Goal: Task Accomplishment & Management: Manage account settings

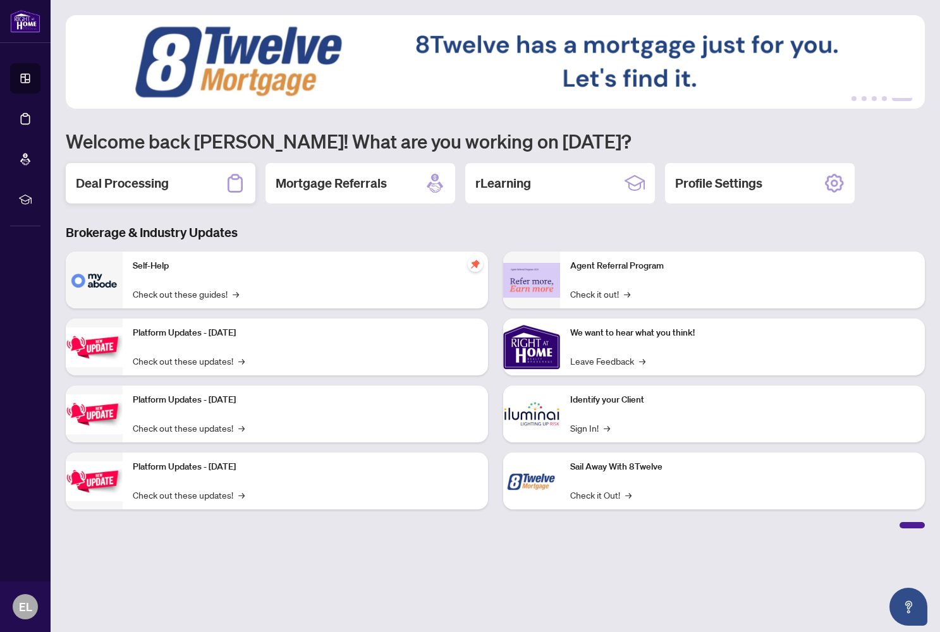
click at [137, 180] on h2 "Deal Processing" at bounding box center [122, 183] width 93 height 18
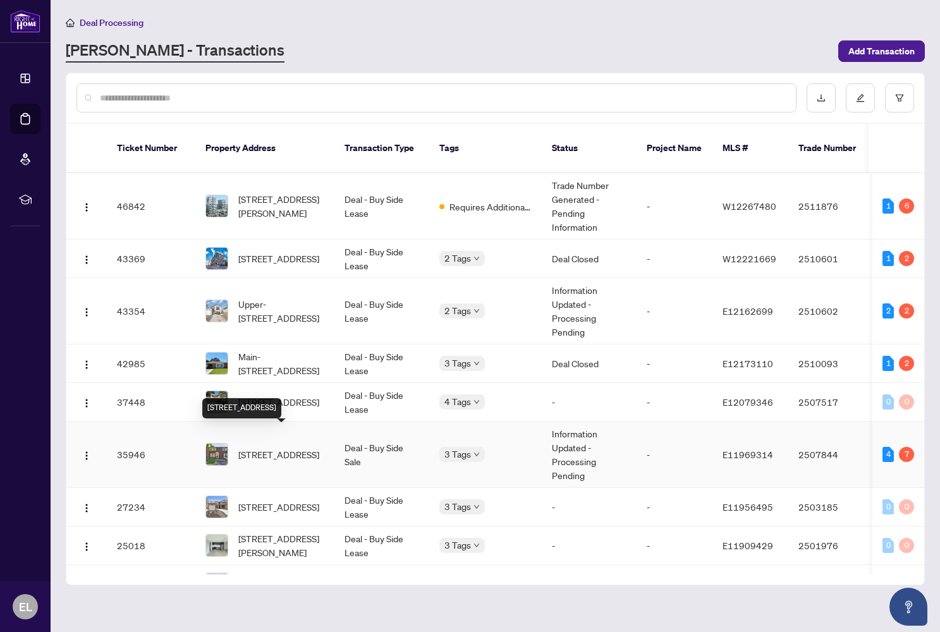
click at [290, 448] on span "[STREET_ADDRESS]" at bounding box center [278, 455] width 81 height 14
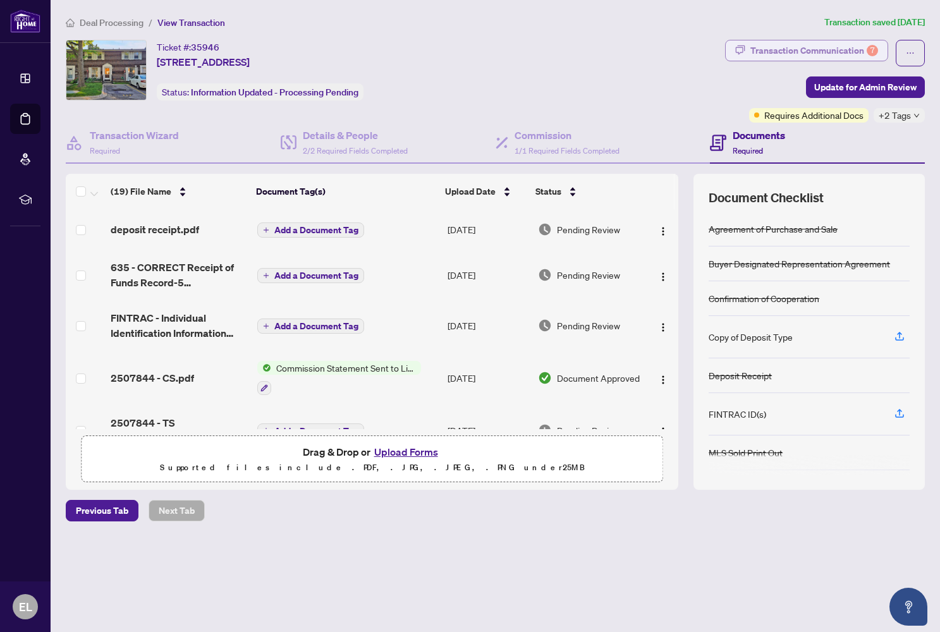
click at [773, 50] on div "Transaction Communication 7" at bounding box center [814, 50] width 128 height 20
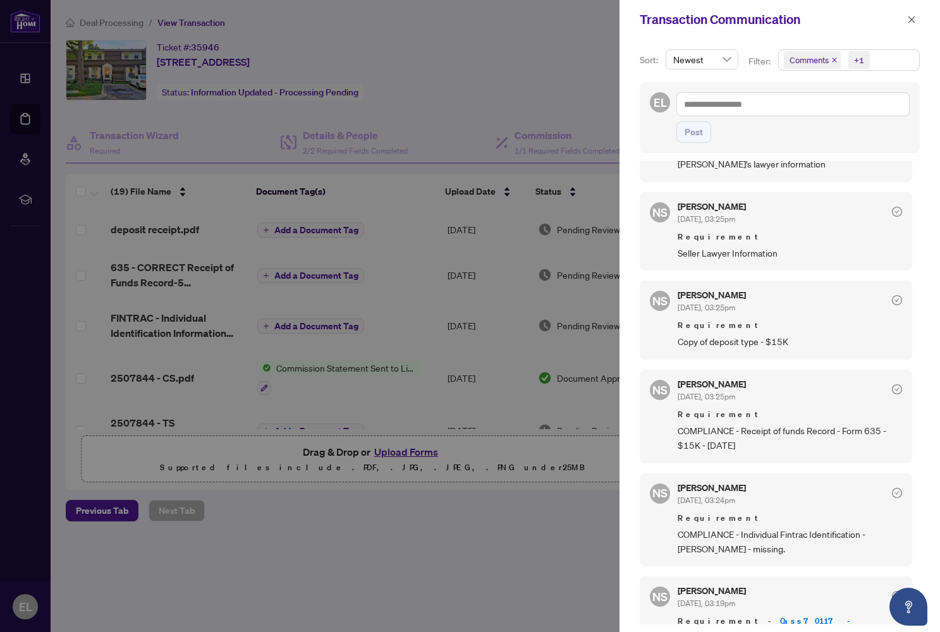
scroll to position [391, 0]
click at [561, 518] on div at bounding box center [470, 316] width 940 height 632
click at [909, 16] on icon "close" at bounding box center [911, 19] width 9 height 9
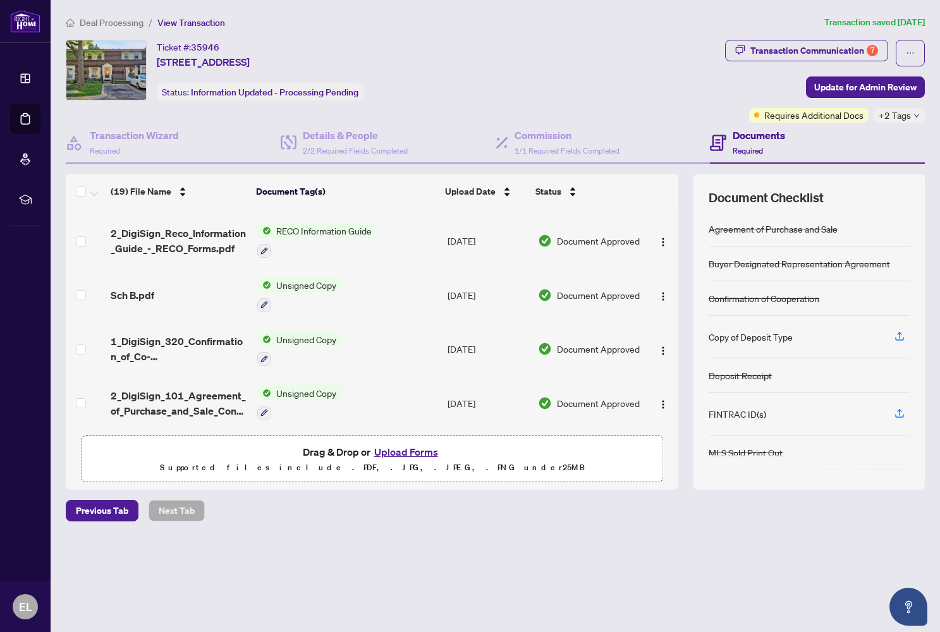
scroll to position [783, 0]
click at [750, 140] on h4 "Documents" at bounding box center [759, 135] width 52 height 15
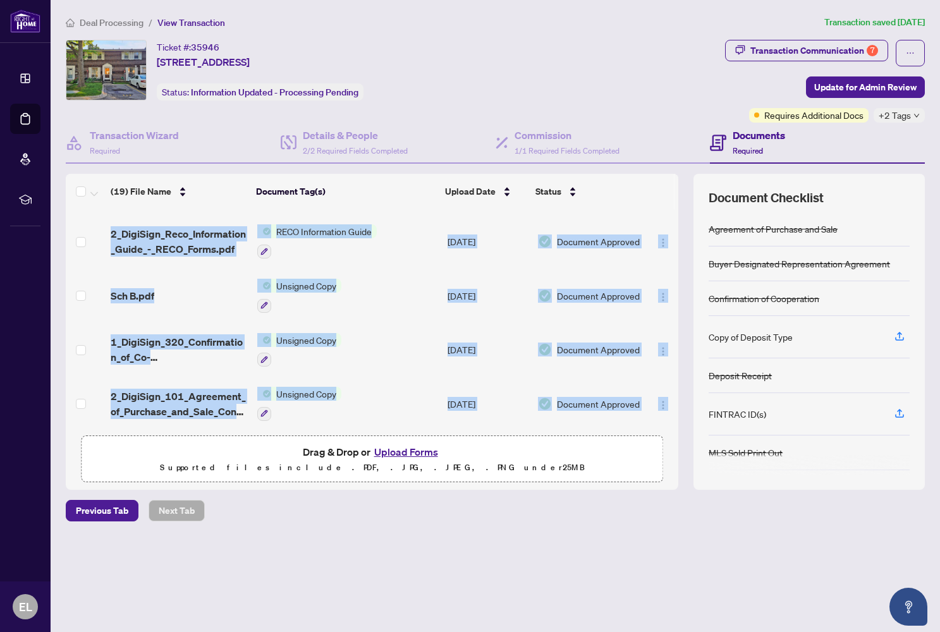
drag, startPoint x: 674, startPoint y: 398, endPoint x: 675, endPoint y: 407, distance: 9.6
click at [675, 407] on div "deposit receipt.pdf Add a Document Tag [DATE] Pending Review 635 - CORRECT Rece…" at bounding box center [372, 319] width 613 height 220
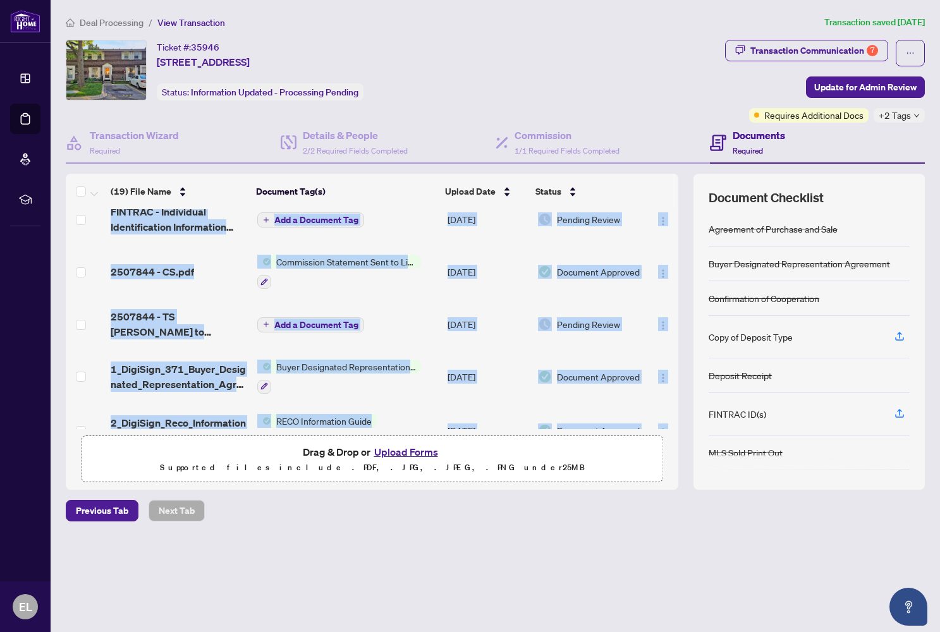
scroll to position [113, 0]
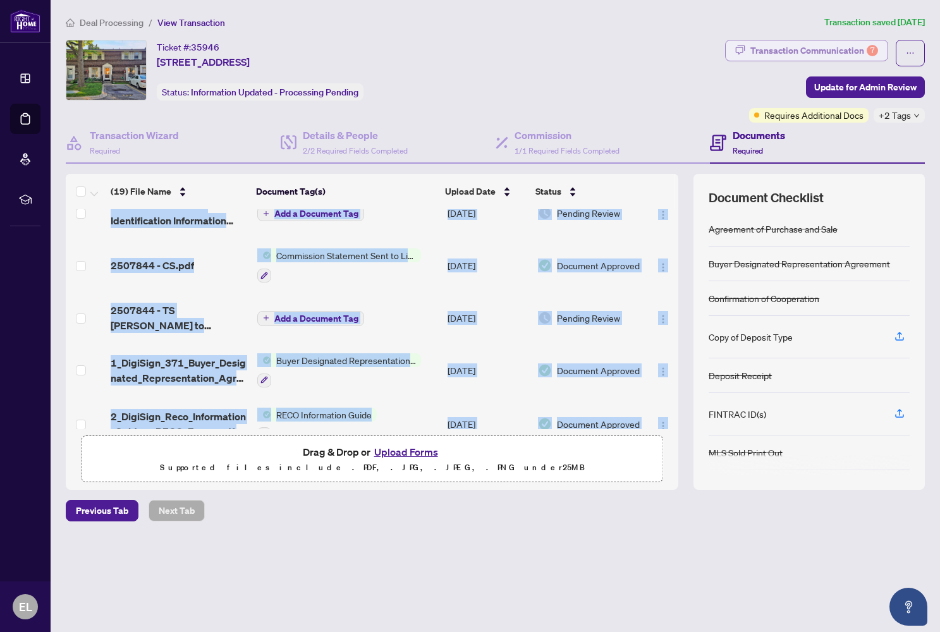
click at [816, 51] on div "Transaction Communication 7" at bounding box center [814, 50] width 128 height 20
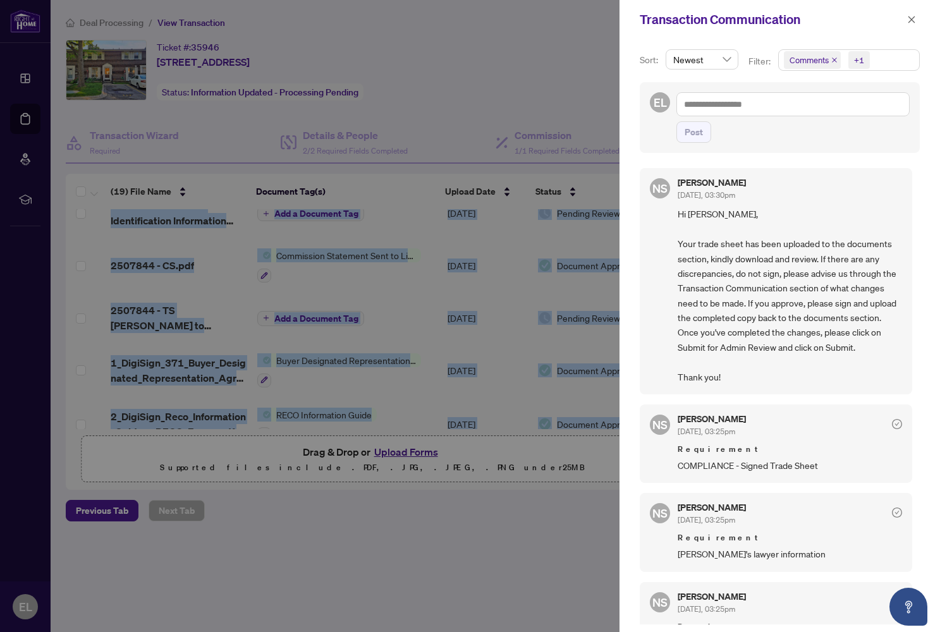
scroll to position [0, 0]
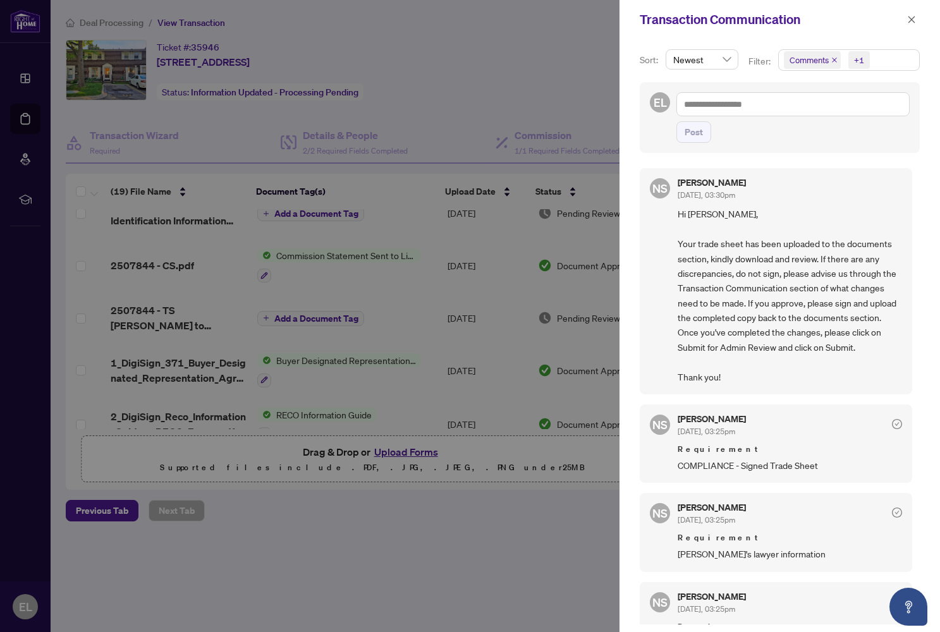
click at [402, 521] on div at bounding box center [470, 316] width 940 height 632
click at [817, 61] on span "Comments" at bounding box center [809, 60] width 39 height 13
click at [912, 18] on icon "close" at bounding box center [911, 19] width 9 height 9
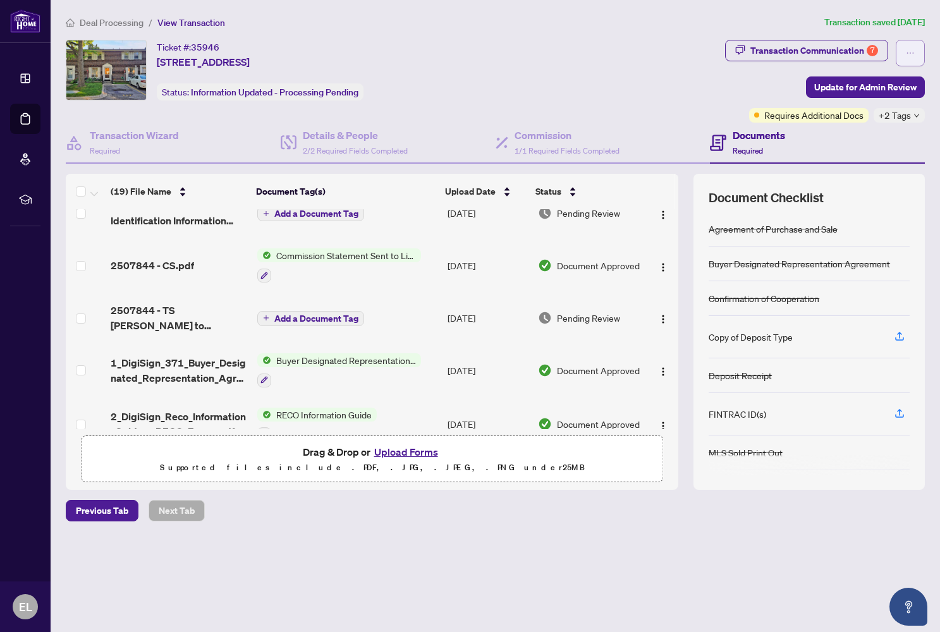
click at [912, 53] on icon "ellipsis" at bounding box center [910, 53] width 9 height 9
click at [747, 89] on div "Transaction Communication 7 Update for Admin Review Requires Additional Docs +2…" at bounding box center [825, 81] width 200 height 83
click at [751, 154] on span "Required" at bounding box center [748, 150] width 30 height 9
click at [749, 149] on span "Required" at bounding box center [748, 150] width 30 height 9
click at [764, 115] on span "Requires Additional Docs" at bounding box center [813, 115] width 99 height 14
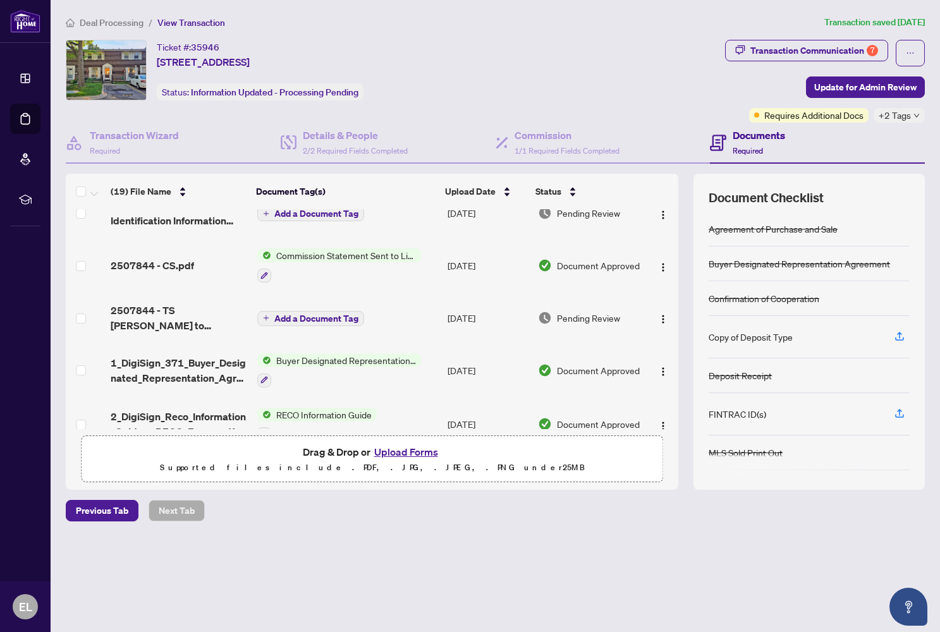
click at [912, 116] on div "+2 Tags" at bounding box center [899, 115] width 51 height 15
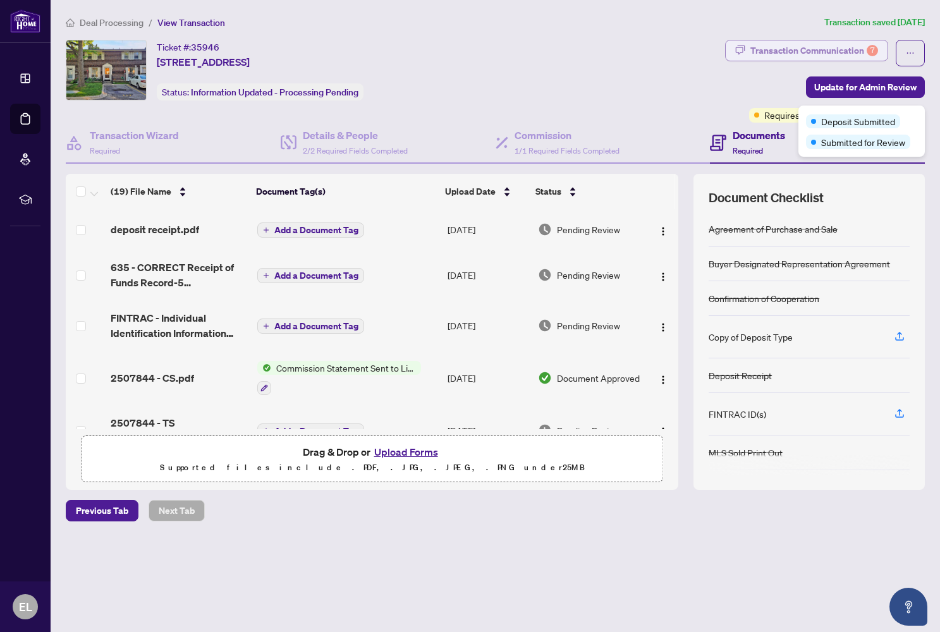
click at [821, 46] on div "Transaction Communication 7" at bounding box center [814, 50] width 128 height 20
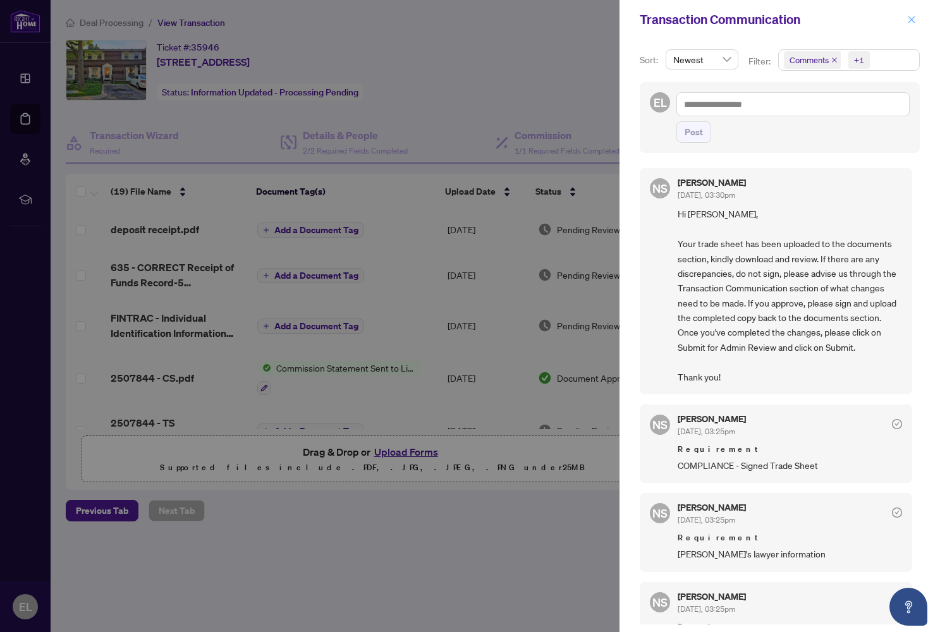
click at [915, 18] on icon "close" at bounding box center [911, 19] width 9 height 9
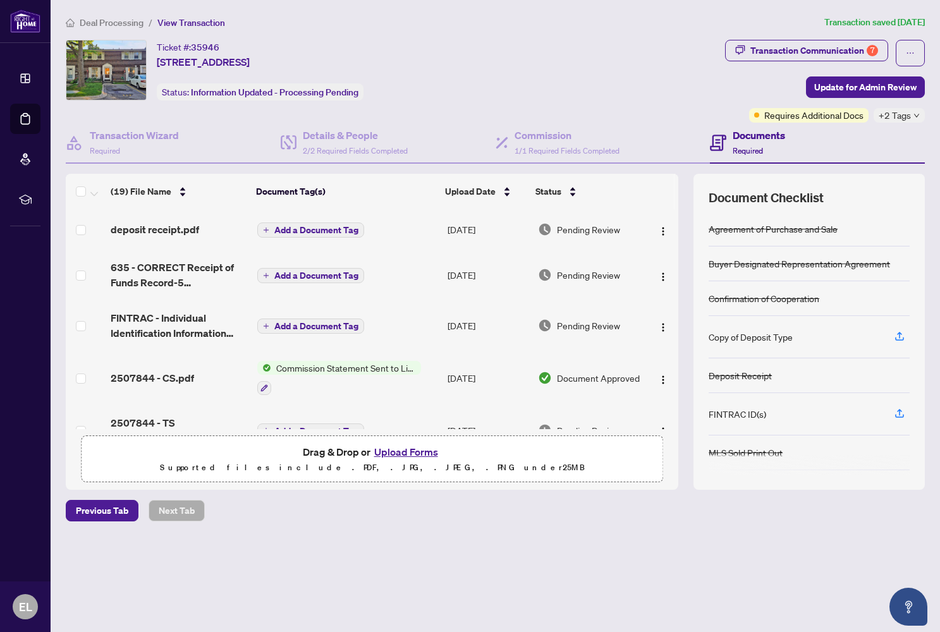
click at [867, 25] on article "Transaction saved [DATE]" at bounding box center [874, 22] width 101 height 15
click at [860, 87] on span "Update for Admin Review" at bounding box center [865, 87] width 102 height 20
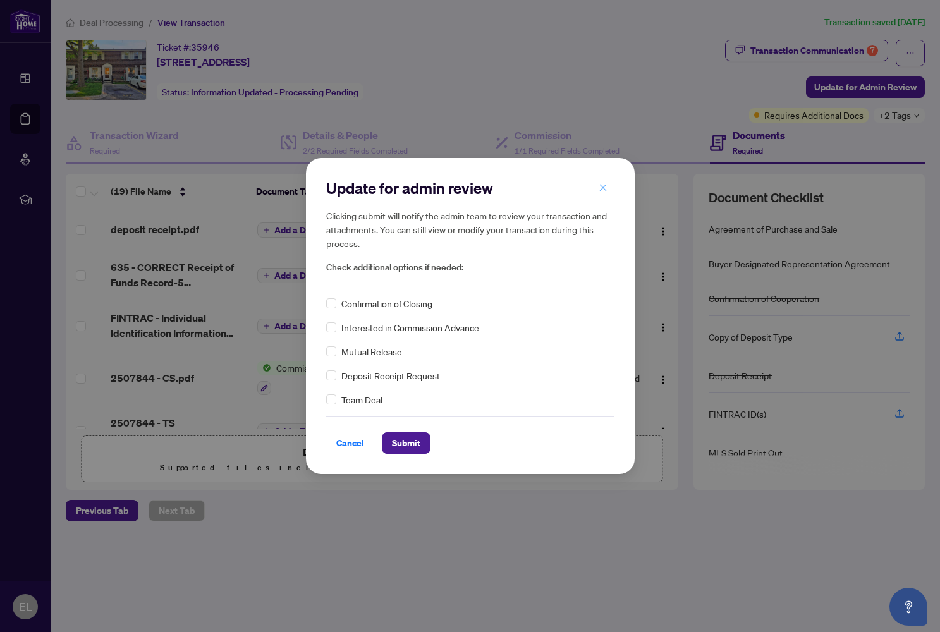
click at [601, 190] on icon "close" at bounding box center [603, 187] width 9 height 9
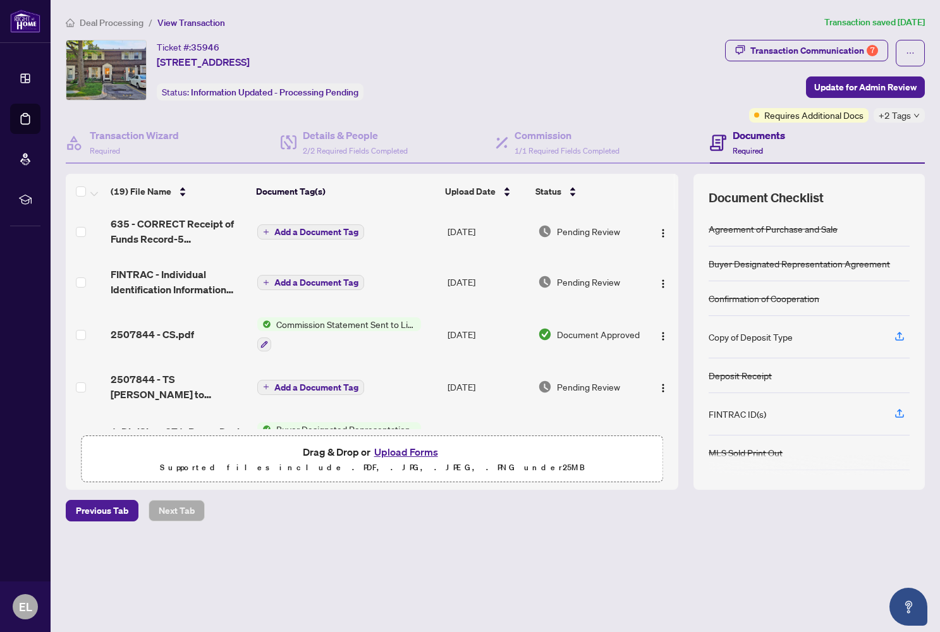
scroll to position [47, 0]
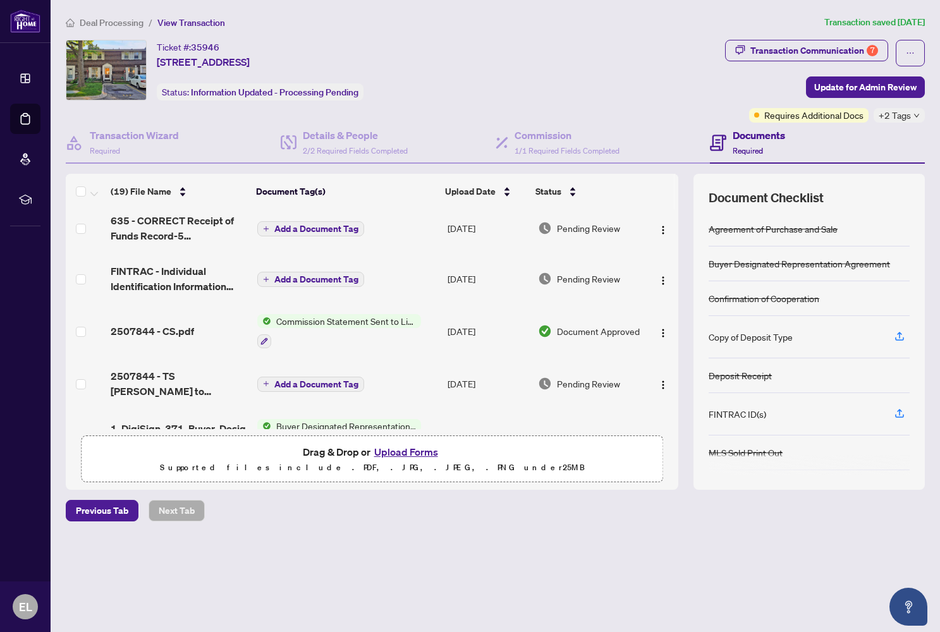
drag, startPoint x: 680, startPoint y: 255, endPoint x: 680, endPoint y: 266, distance: 10.1
click at [680, 266] on div "(19) File Name Document Tag(s) Upload Date Status deposit receipt.pdf Add a Doc…" at bounding box center [495, 332] width 859 height 316
click at [356, 324] on span "Commission Statement Sent to Listing Brokerage" at bounding box center [346, 321] width 150 height 14
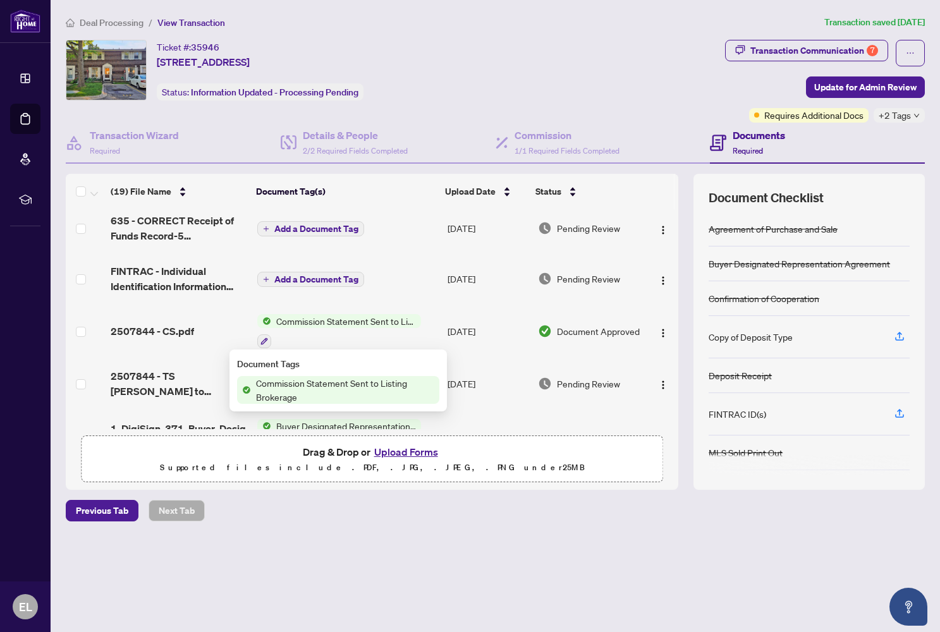
click at [324, 388] on span "Commission Statement Sent to Listing Brokerage" at bounding box center [345, 390] width 188 height 28
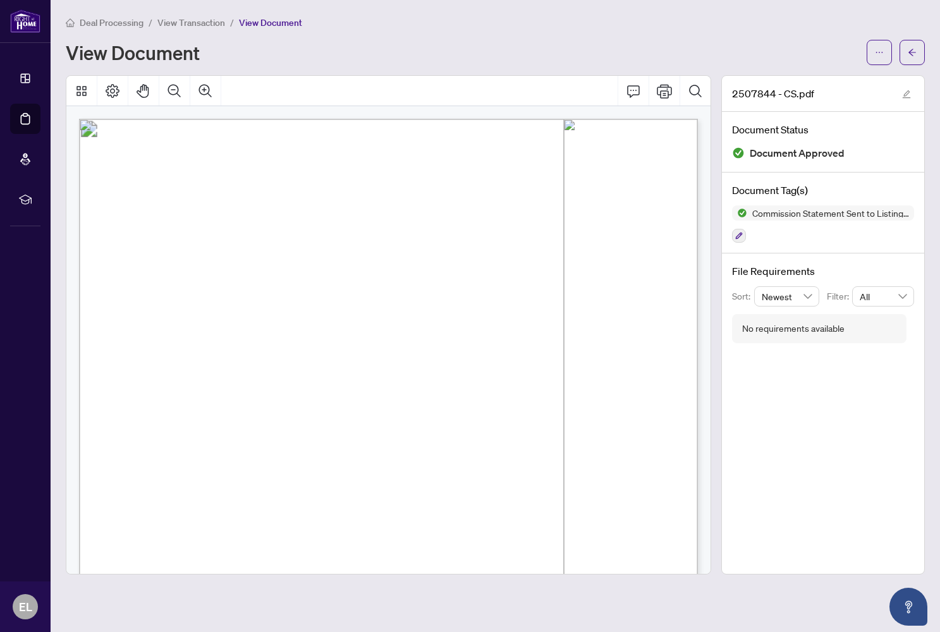
scroll to position [6, 0]
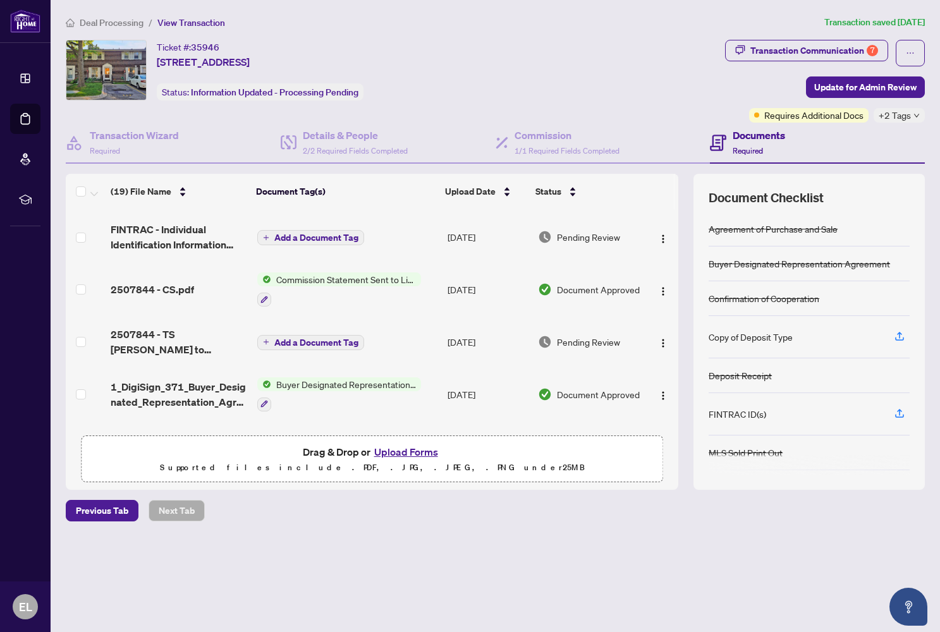
scroll to position [89, 0]
click at [305, 346] on span "Add a Document Tag" at bounding box center [316, 342] width 84 height 9
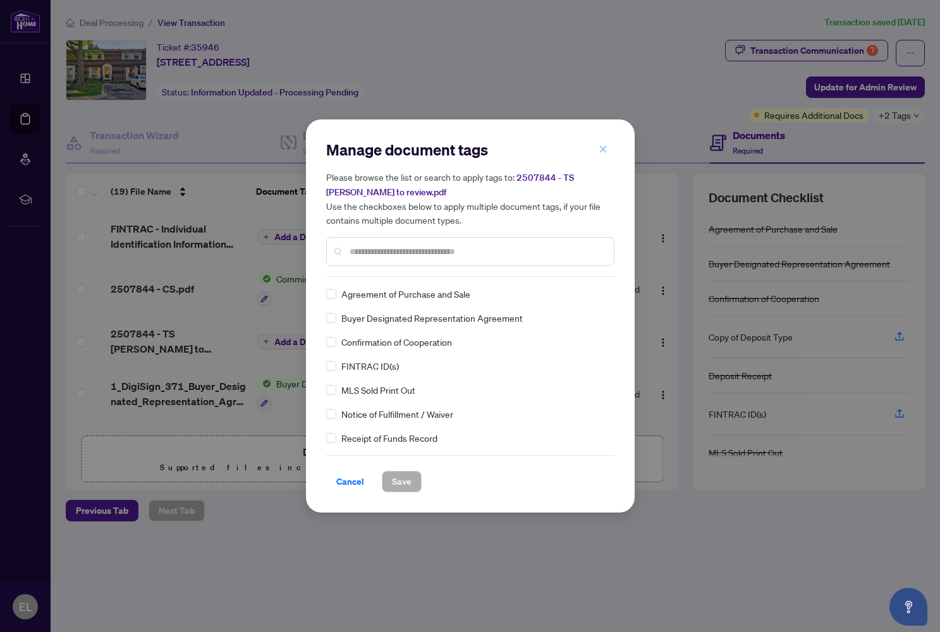
click at [599, 147] on icon "close" at bounding box center [603, 149] width 9 height 9
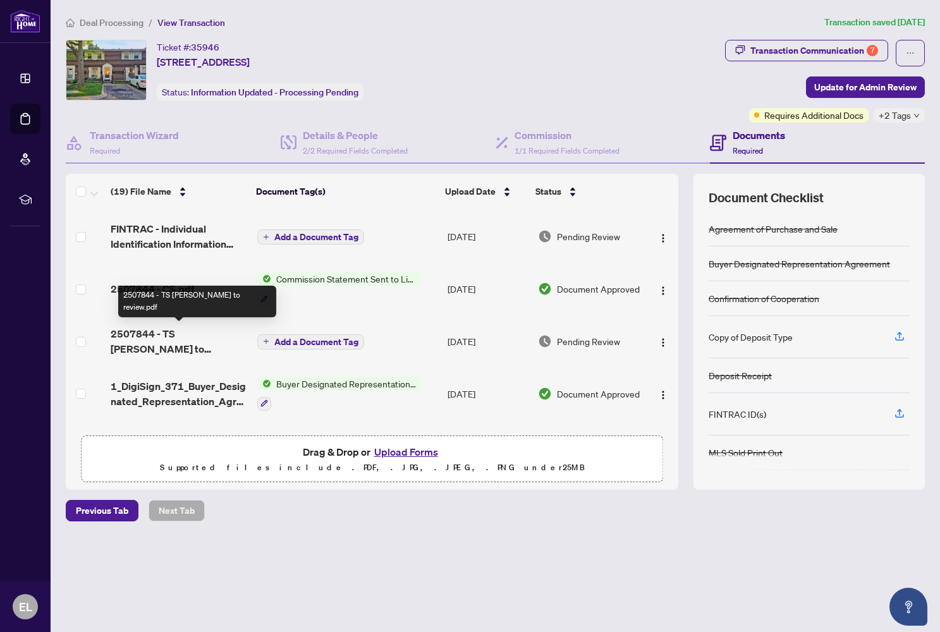
click at [198, 334] on span "2507844 - TS [PERSON_NAME] to review.pdf" at bounding box center [179, 341] width 137 height 30
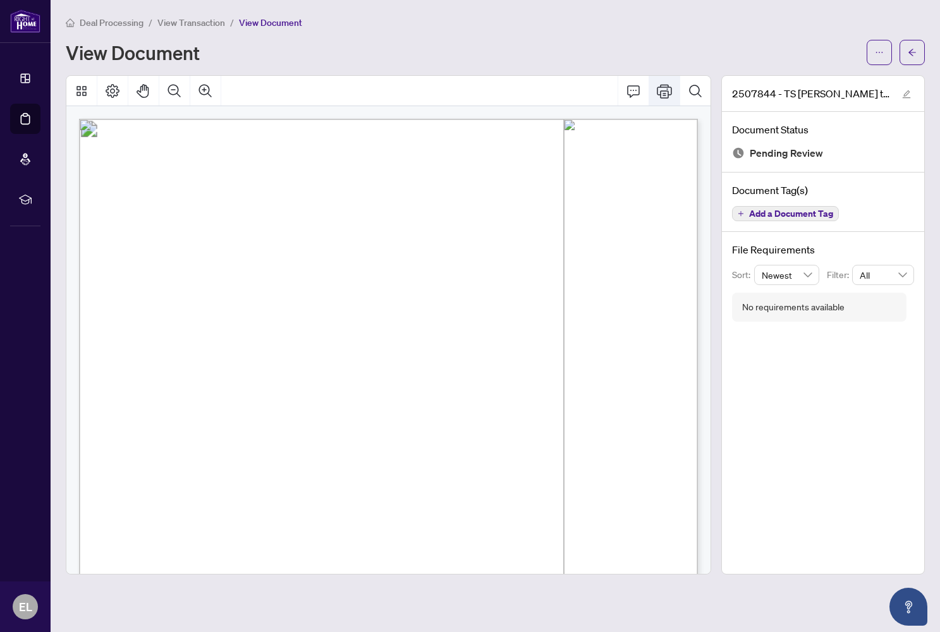
click at [668, 94] on icon "Print" at bounding box center [664, 91] width 15 height 14
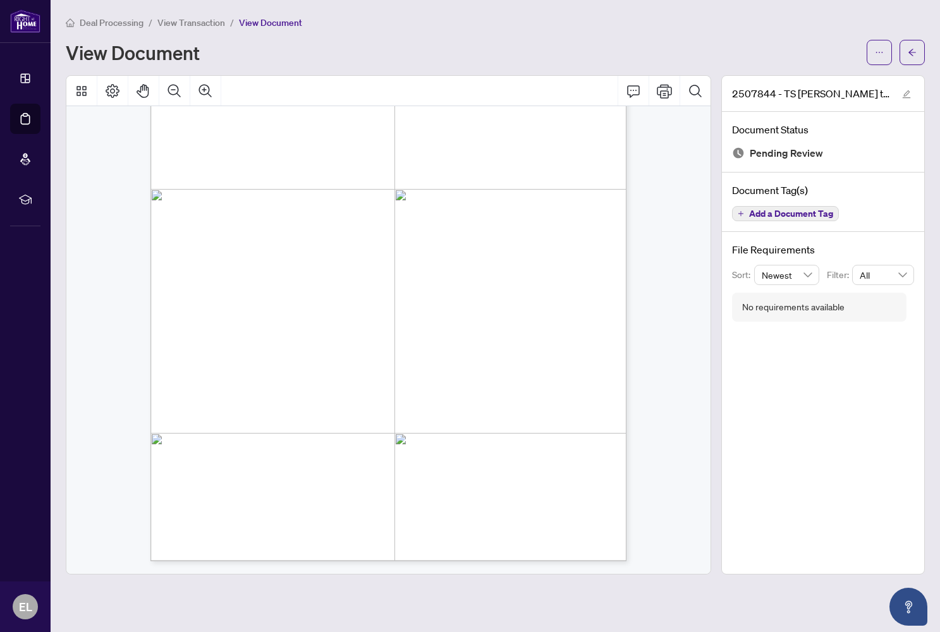
scroll to position [138, 0]
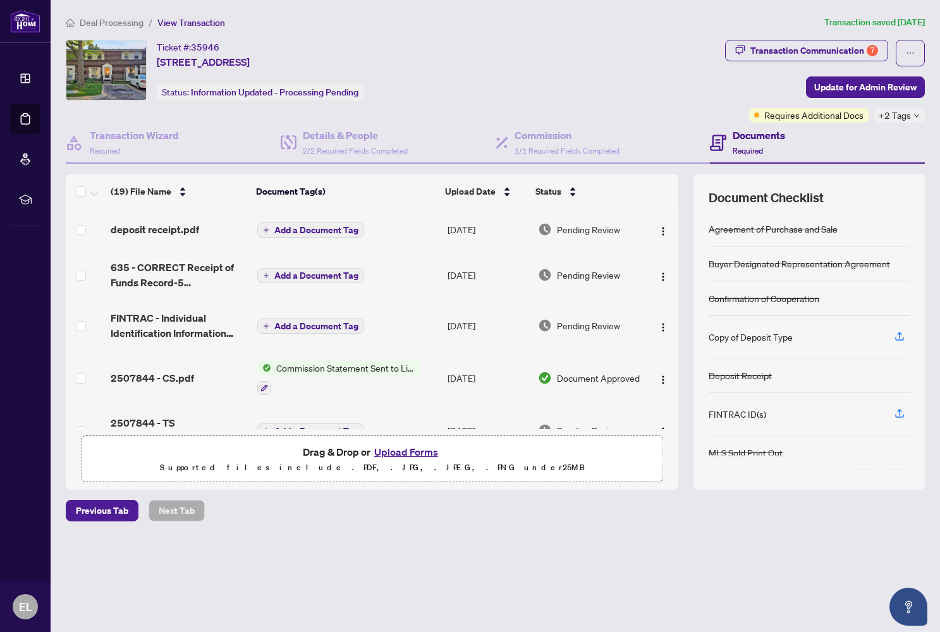
click at [410, 449] on button "Upload Forms" at bounding box center [405, 452] width 71 height 16
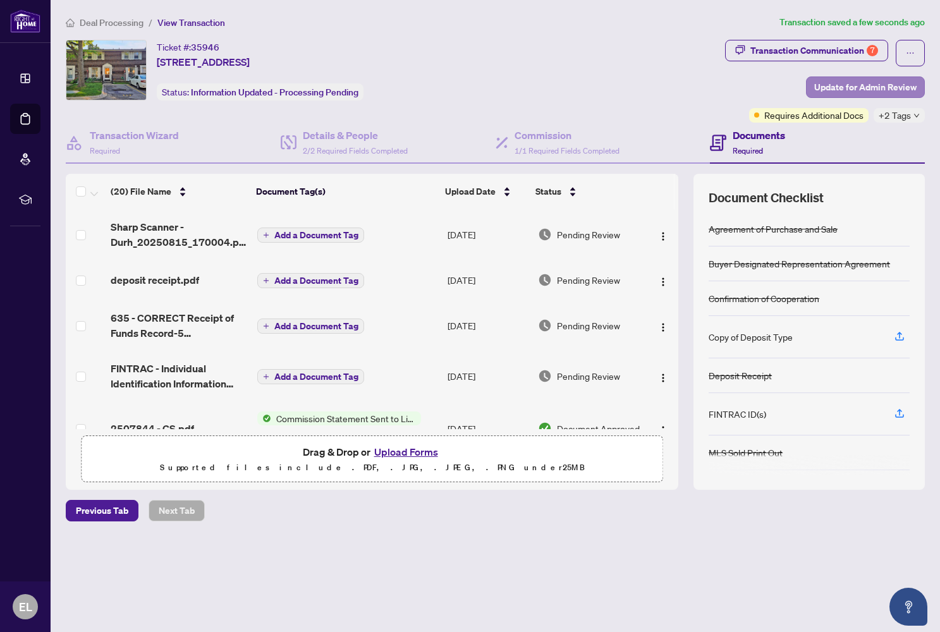
click at [871, 89] on span "Update for Admin Review" at bounding box center [865, 87] width 102 height 20
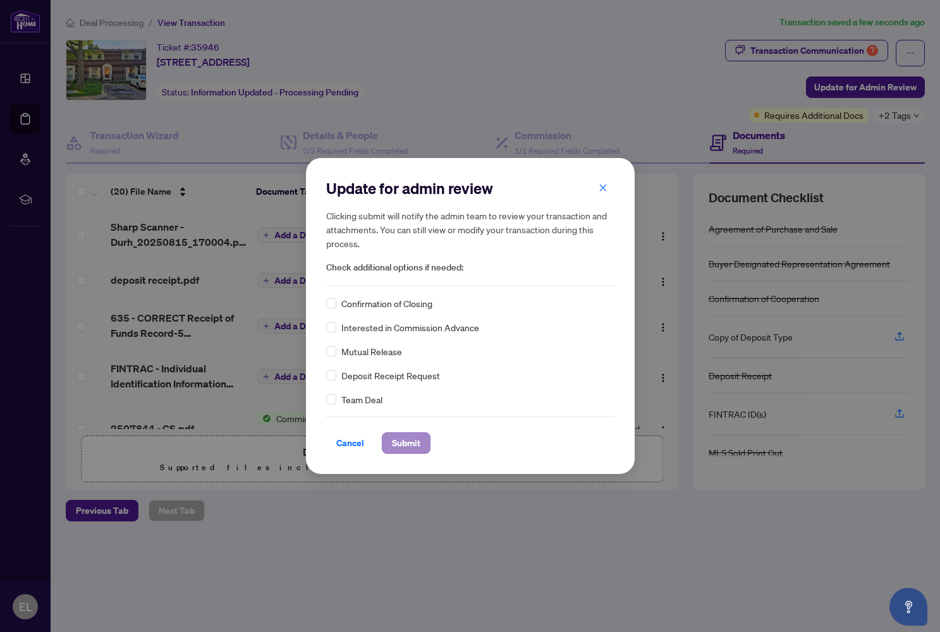
click at [416, 444] on span "Submit" at bounding box center [406, 443] width 28 height 20
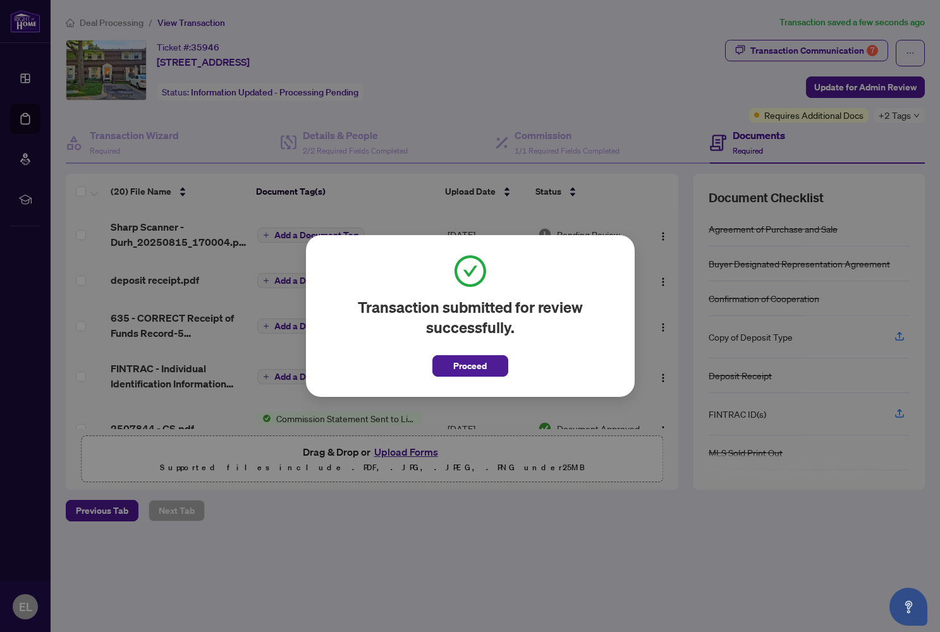
click at [468, 365] on span "Proceed" at bounding box center [470, 366] width 34 height 20
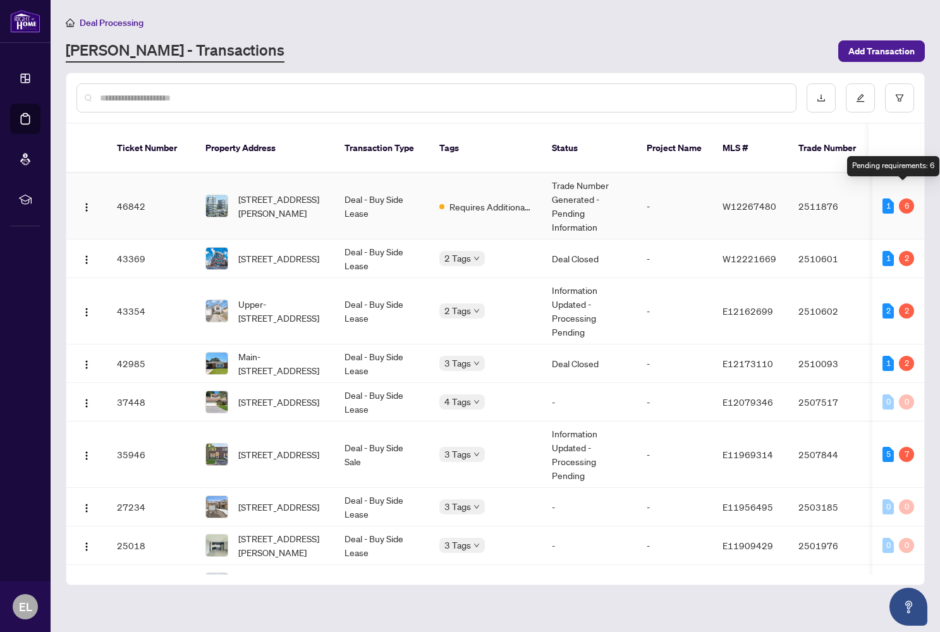
click at [905, 199] on div "6" at bounding box center [906, 206] width 15 height 15
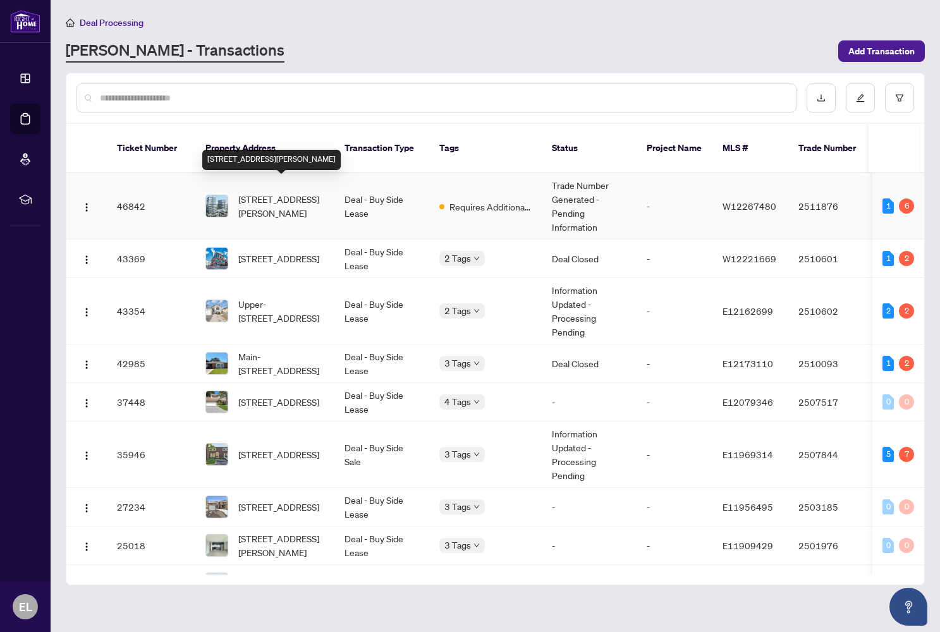
click at [274, 192] on span "[STREET_ADDRESS][PERSON_NAME]" at bounding box center [281, 206] width 86 height 28
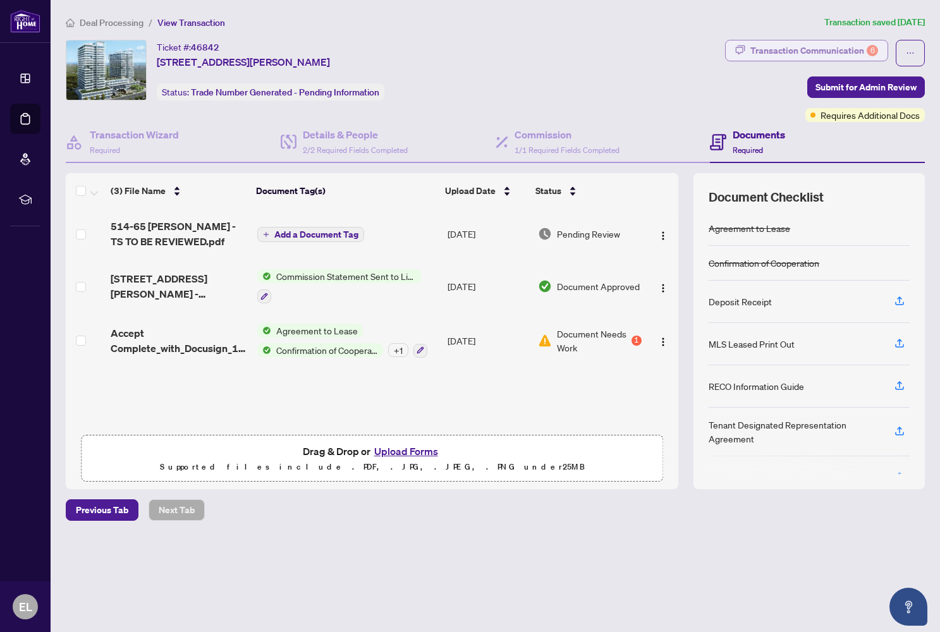
click at [811, 49] on div "Transaction Communication 6" at bounding box center [814, 50] width 128 height 20
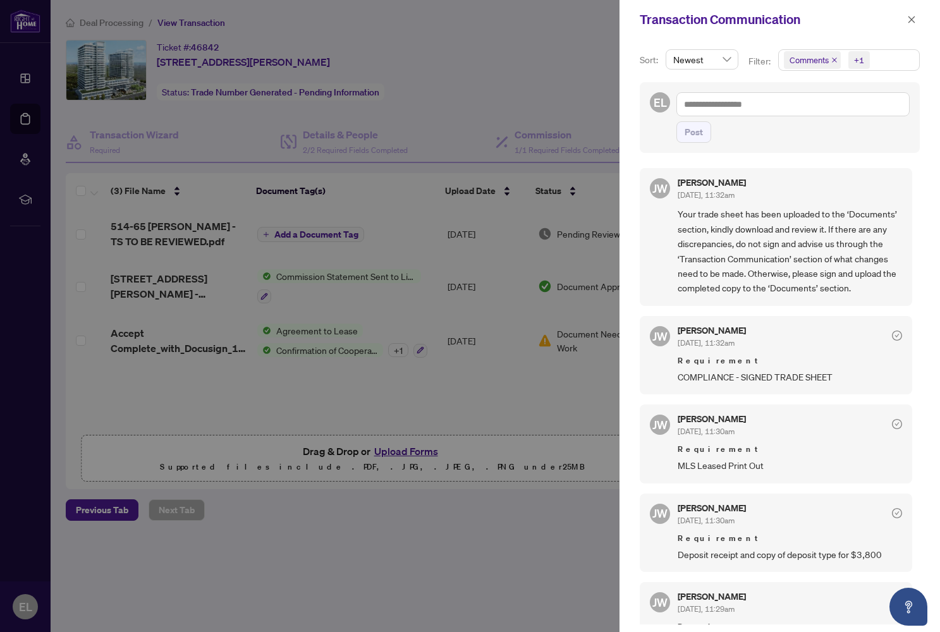
click at [364, 389] on div at bounding box center [470, 316] width 940 height 632
click at [913, 18] on icon "close" at bounding box center [911, 19] width 9 height 9
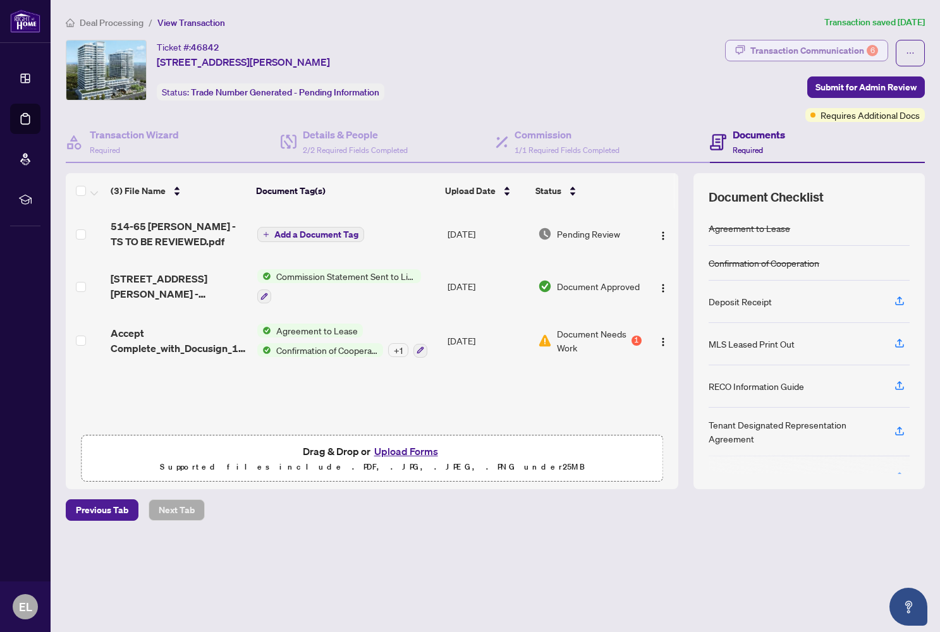
click at [790, 52] on div "Transaction Communication 6" at bounding box center [814, 50] width 128 height 20
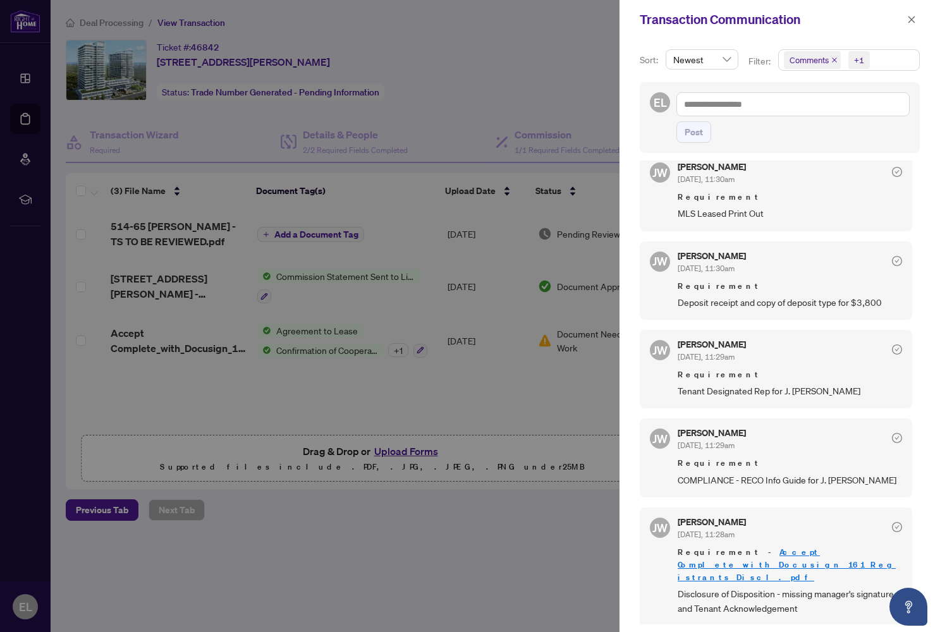
scroll to position [252, 0]
click at [385, 189] on div at bounding box center [470, 316] width 940 height 632
click at [911, 20] on icon "close" at bounding box center [912, 19] width 7 height 7
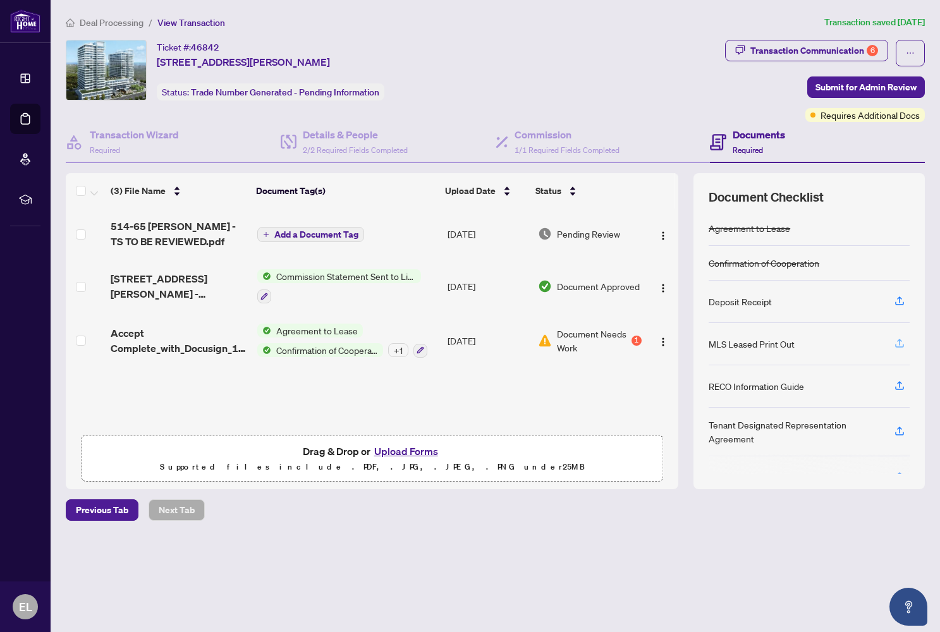
click at [902, 343] on icon "button" at bounding box center [899, 343] width 11 height 11
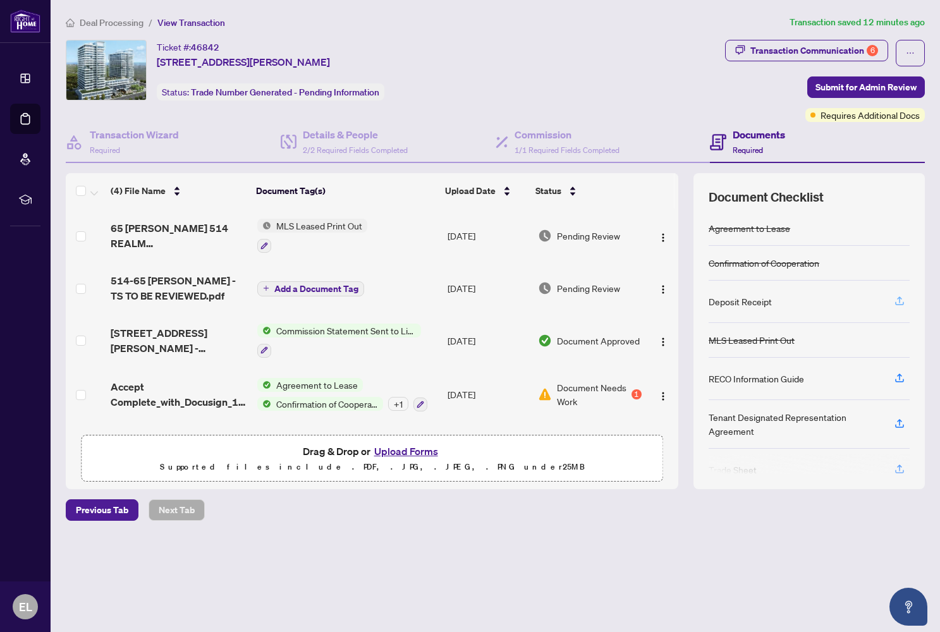
click at [903, 299] on icon "button" at bounding box center [899, 300] width 11 height 11
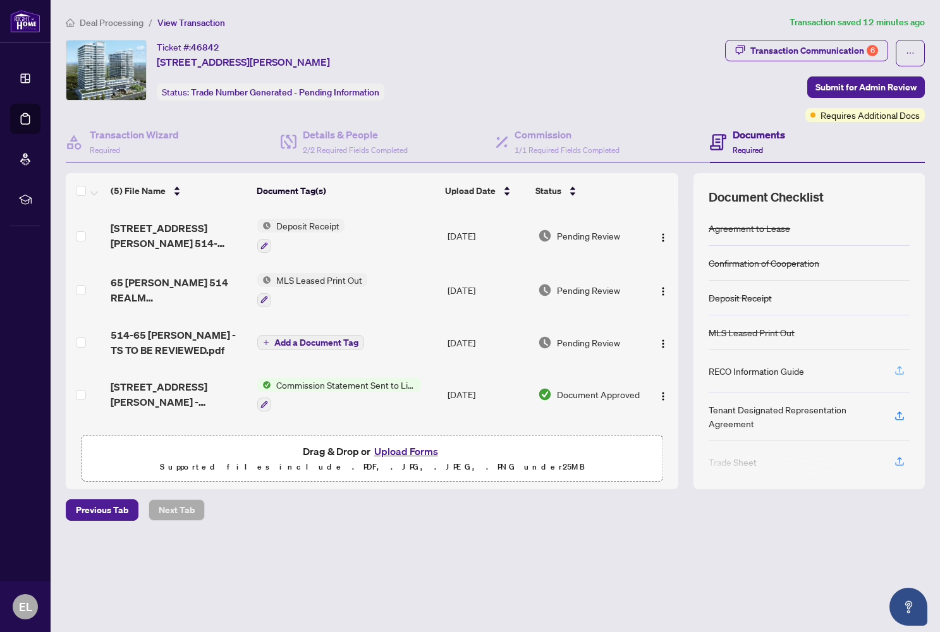
click at [900, 369] on icon "button" at bounding box center [899, 369] width 5 height 6
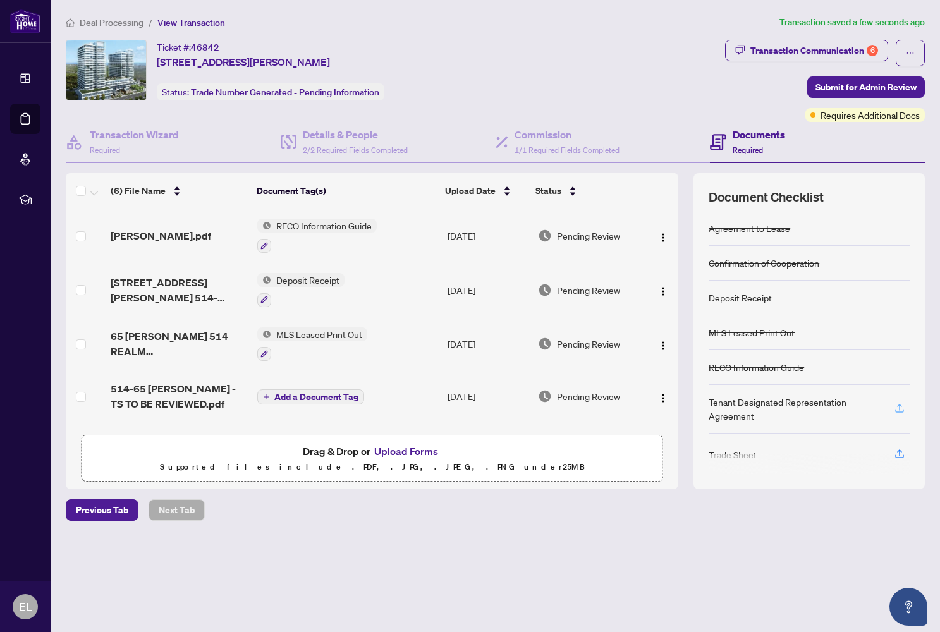
click at [900, 407] on icon "button" at bounding box center [899, 408] width 11 height 11
click at [904, 408] on icon "button" at bounding box center [899, 408] width 11 height 11
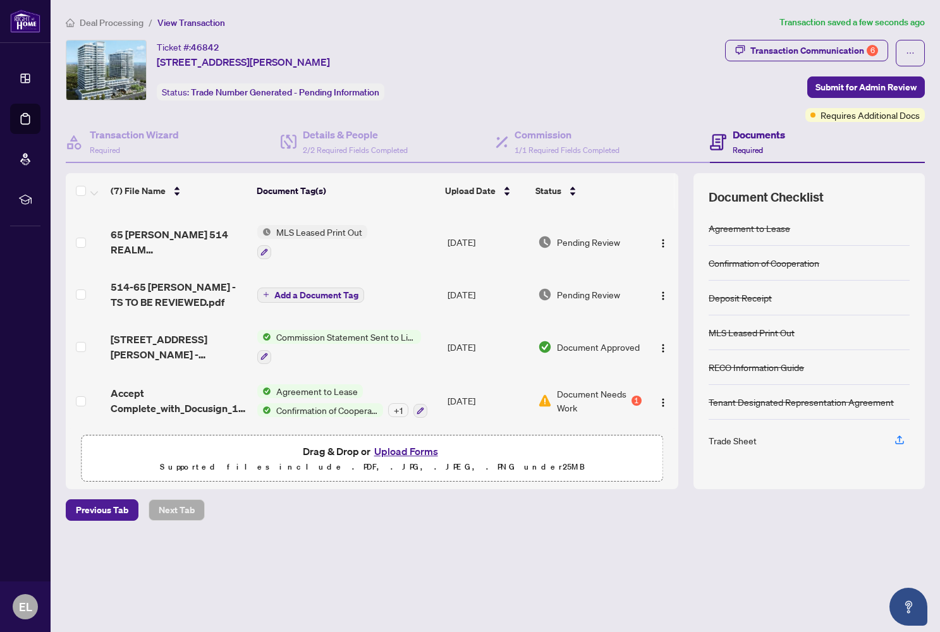
scroll to position [157, 0]
click at [179, 286] on span "514-65 [PERSON_NAME] - TS TO BE REVIEWED.pdf" at bounding box center [179, 294] width 137 height 30
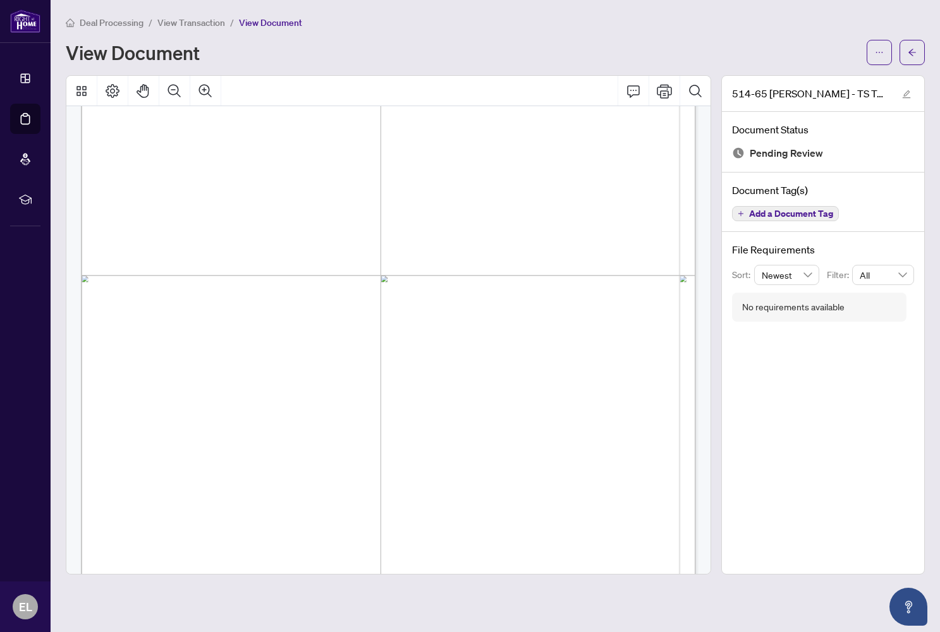
scroll to position [123, 0]
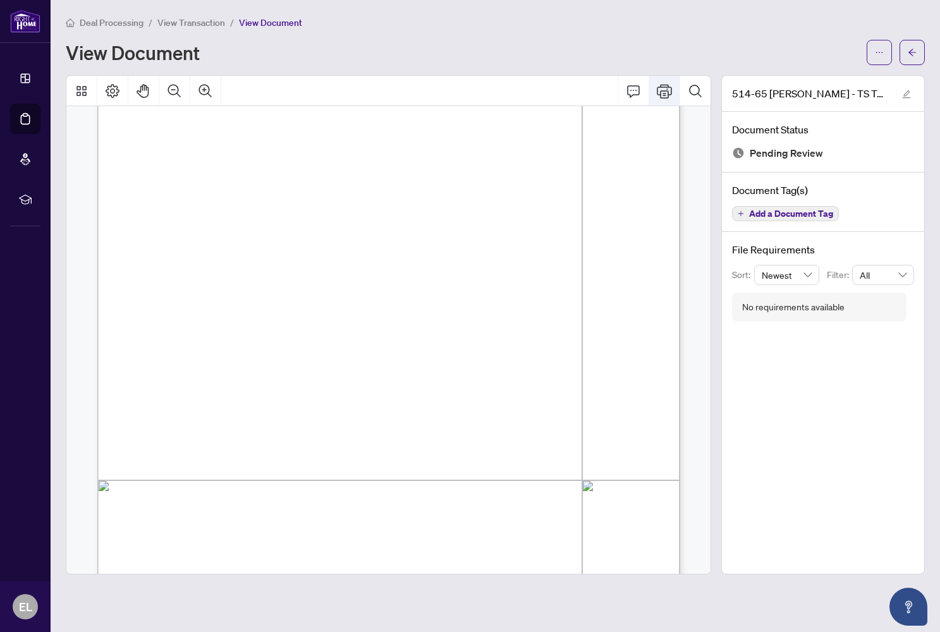
click at [664, 85] on icon "Print" at bounding box center [664, 90] width 15 height 15
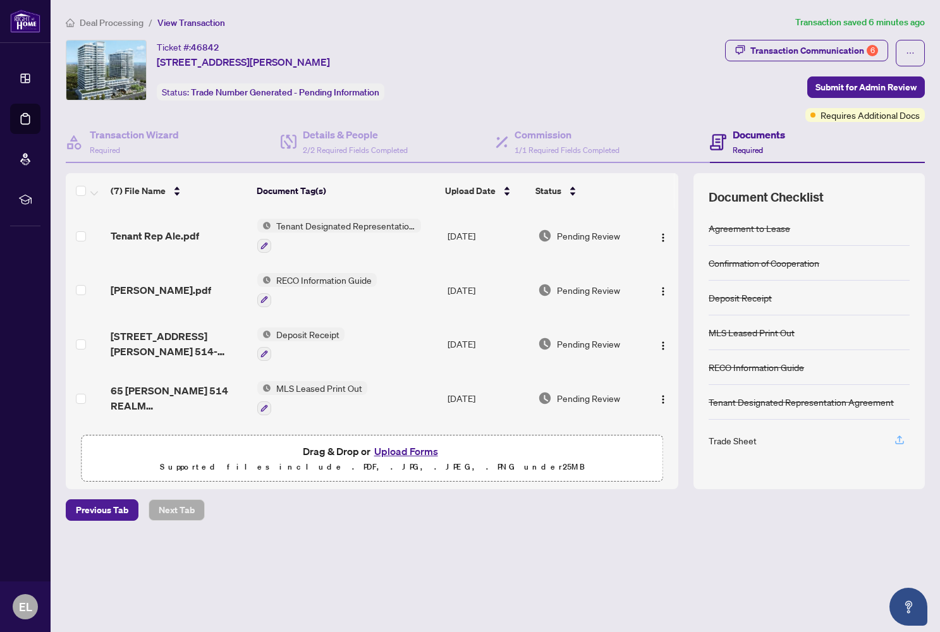
click at [903, 441] on icon "button" at bounding box center [899, 439] width 11 height 11
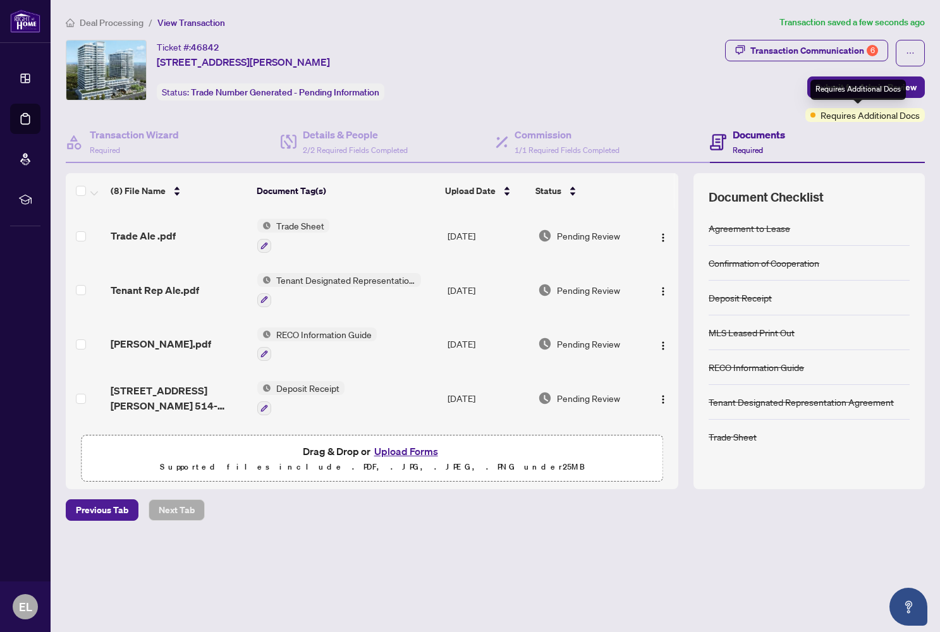
click at [900, 93] on div "Requires Additional Docs" at bounding box center [858, 90] width 95 height 20
click at [912, 88] on span "Submit for Admin Review" at bounding box center [866, 87] width 101 height 20
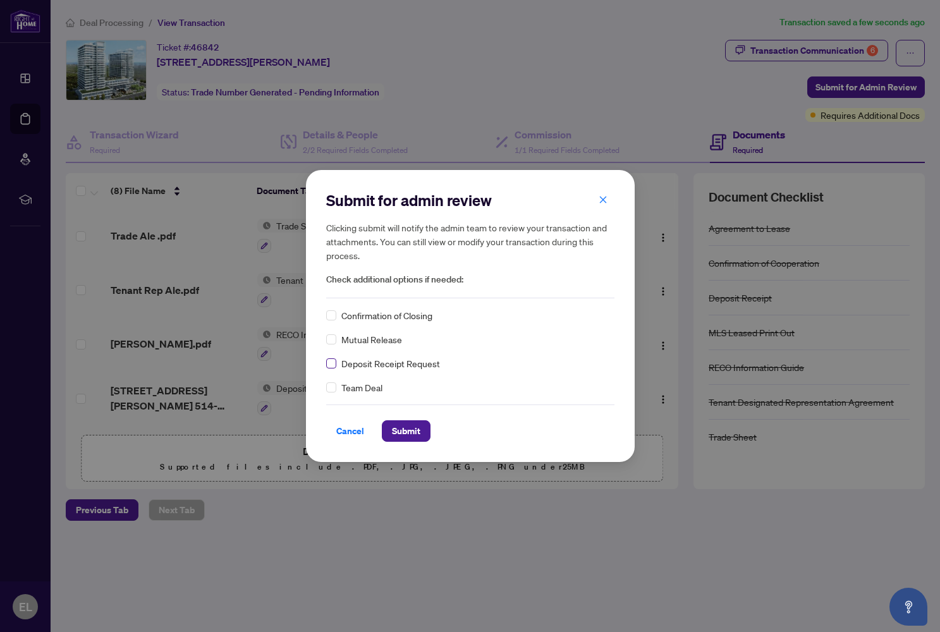
click at [334, 366] on span at bounding box center [331, 363] width 10 height 10
click at [396, 432] on span "Submit" at bounding box center [406, 431] width 28 height 20
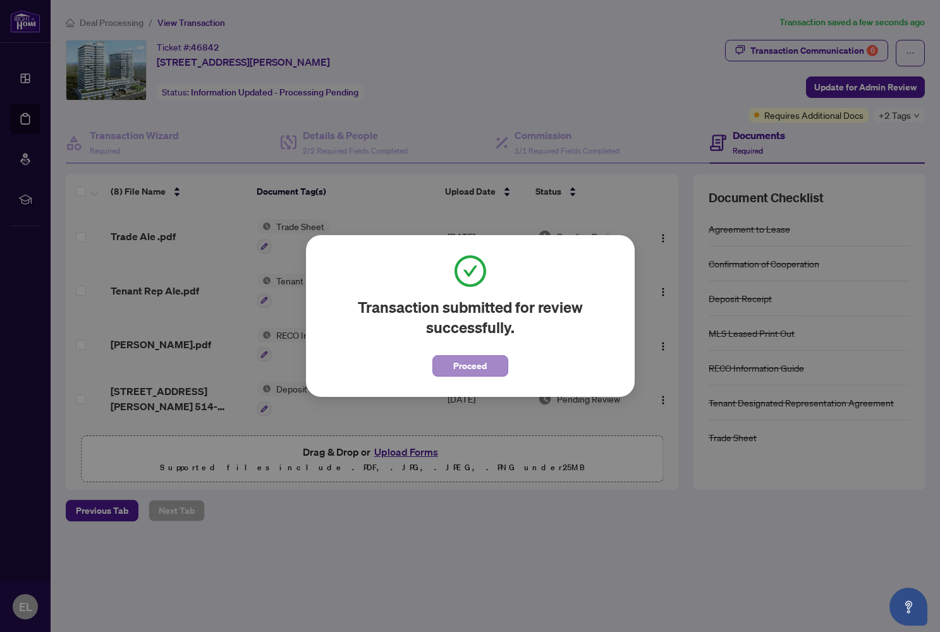
click at [488, 373] on button "Proceed" at bounding box center [470, 365] width 76 height 21
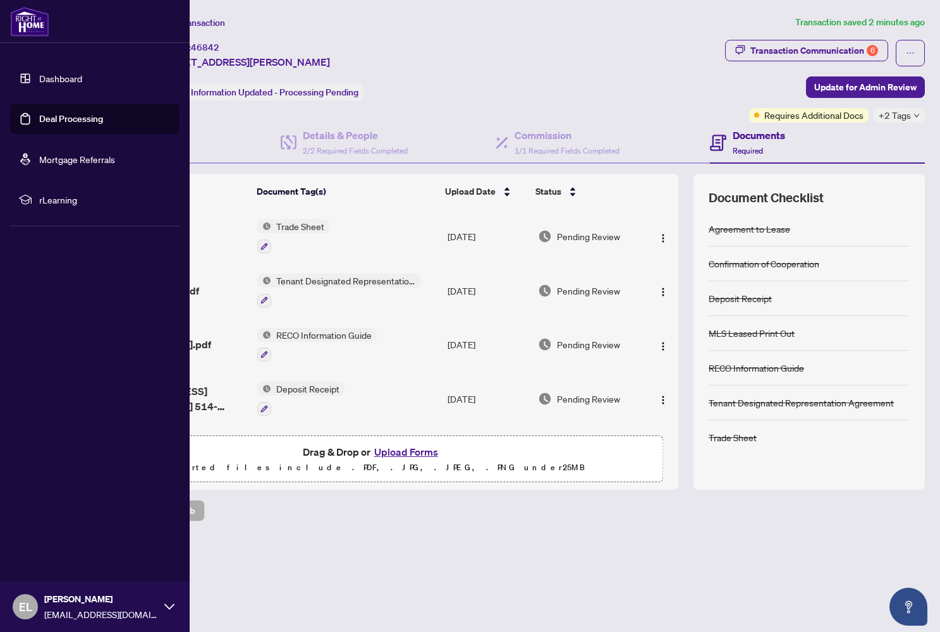
click at [171, 610] on icon at bounding box center [169, 607] width 10 height 10
click at [63, 533] on span "Logout" at bounding box center [51, 532] width 28 height 20
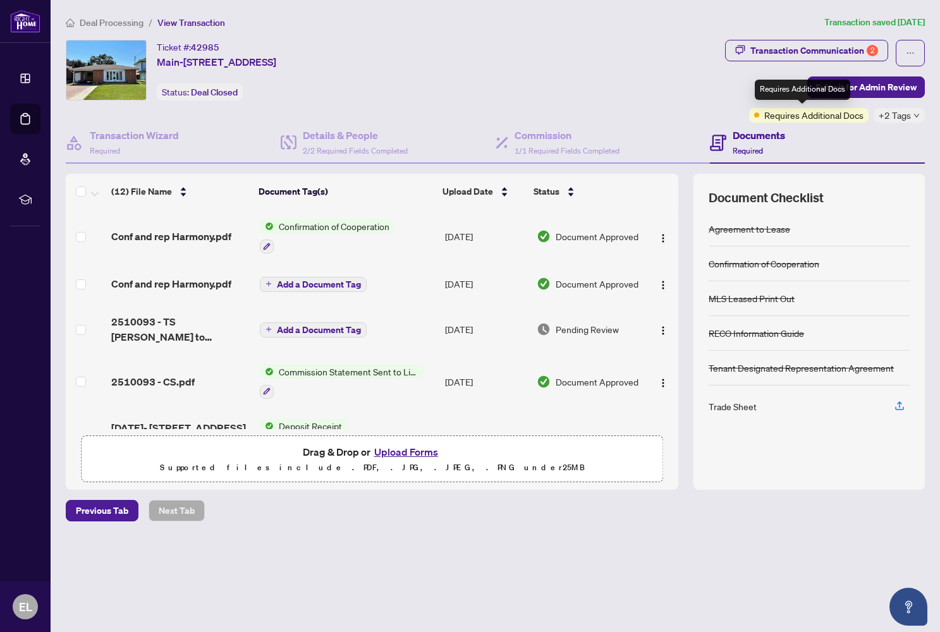
click at [810, 118] on span "Requires Additional Docs" at bounding box center [813, 115] width 99 height 14
click at [787, 118] on span "Requires Additional Docs" at bounding box center [813, 115] width 99 height 14
click at [788, 48] on div "Transaction Communication 2" at bounding box center [814, 50] width 128 height 20
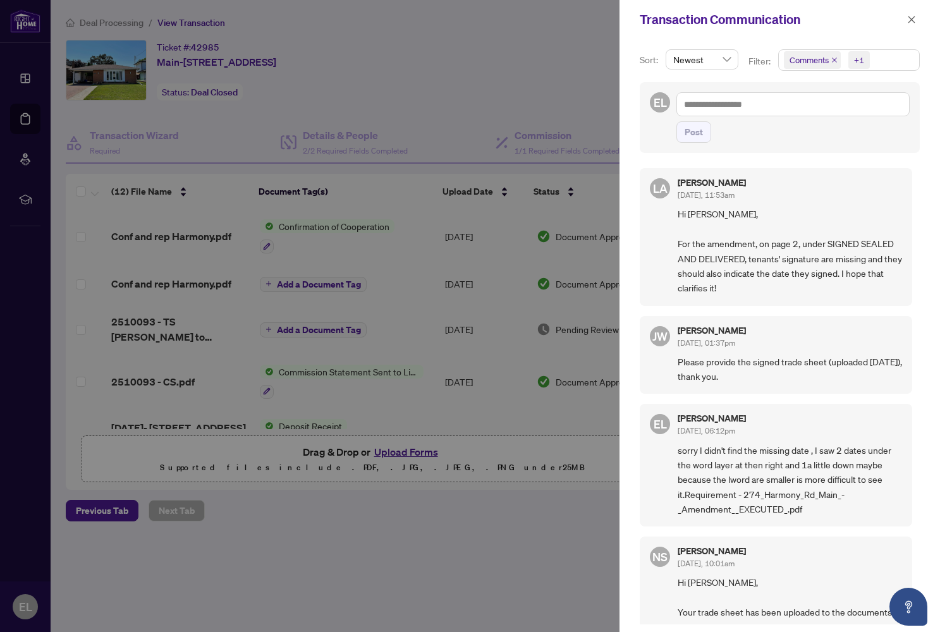
click at [574, 30] on div at bounding box center [470, 316] width 940 height 632
click at [911, 22] on icon "close" at bounding box center [911, 19] width 9 height 9
